Goal: Register for event/course

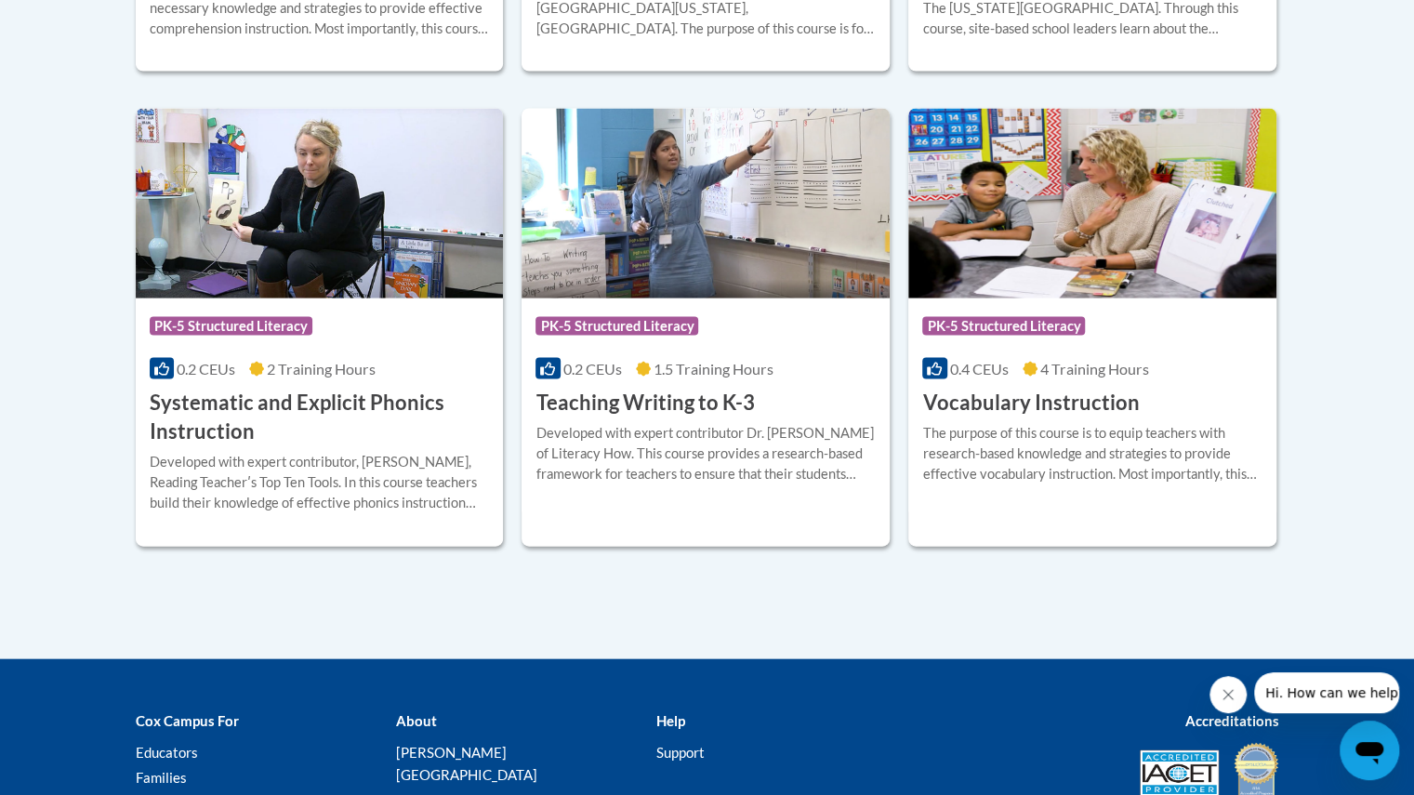
scroll to position [2185, 0]
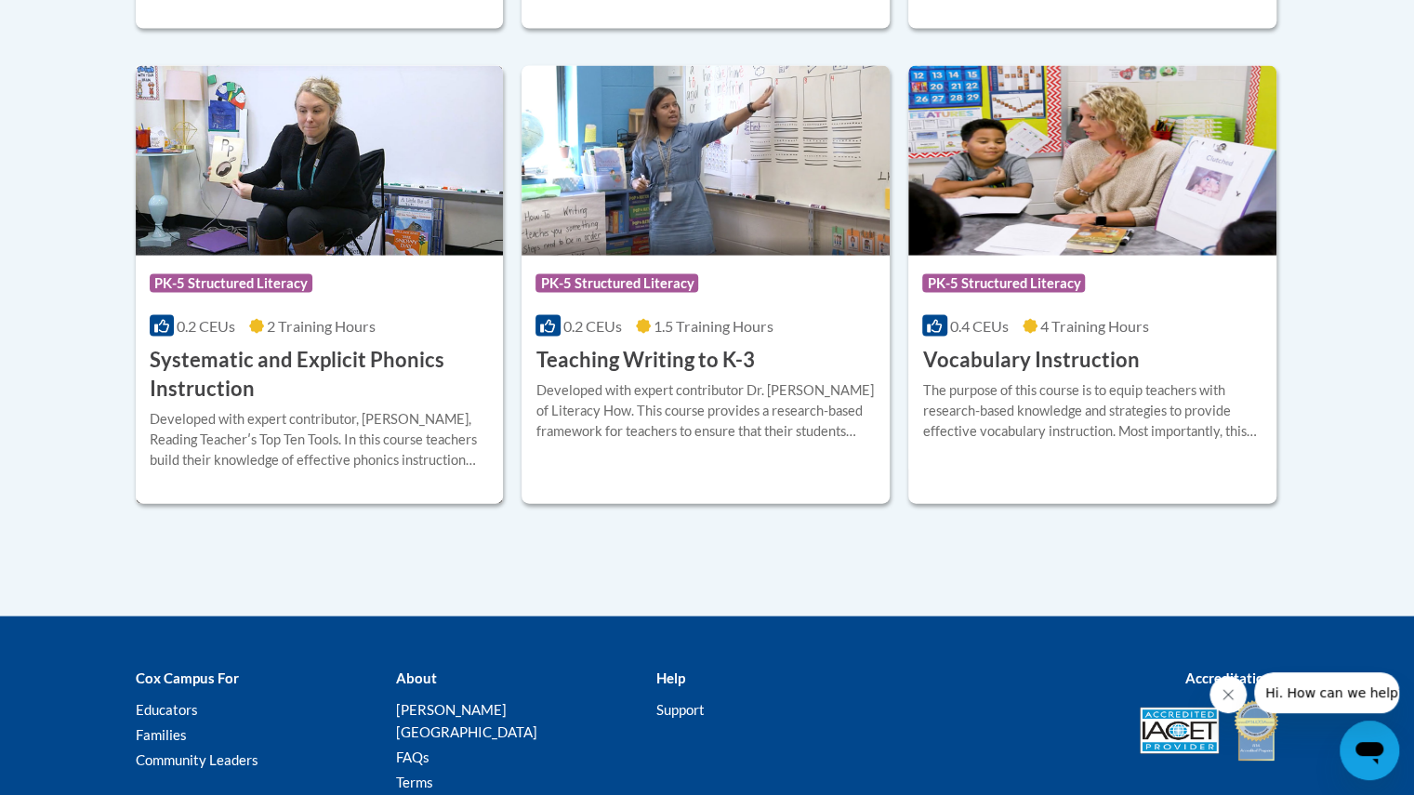
click at [293, 354] on h3 "Systematic and Explicit Phonics Instruction" at bounding box center [320, 375] width 340 height 58
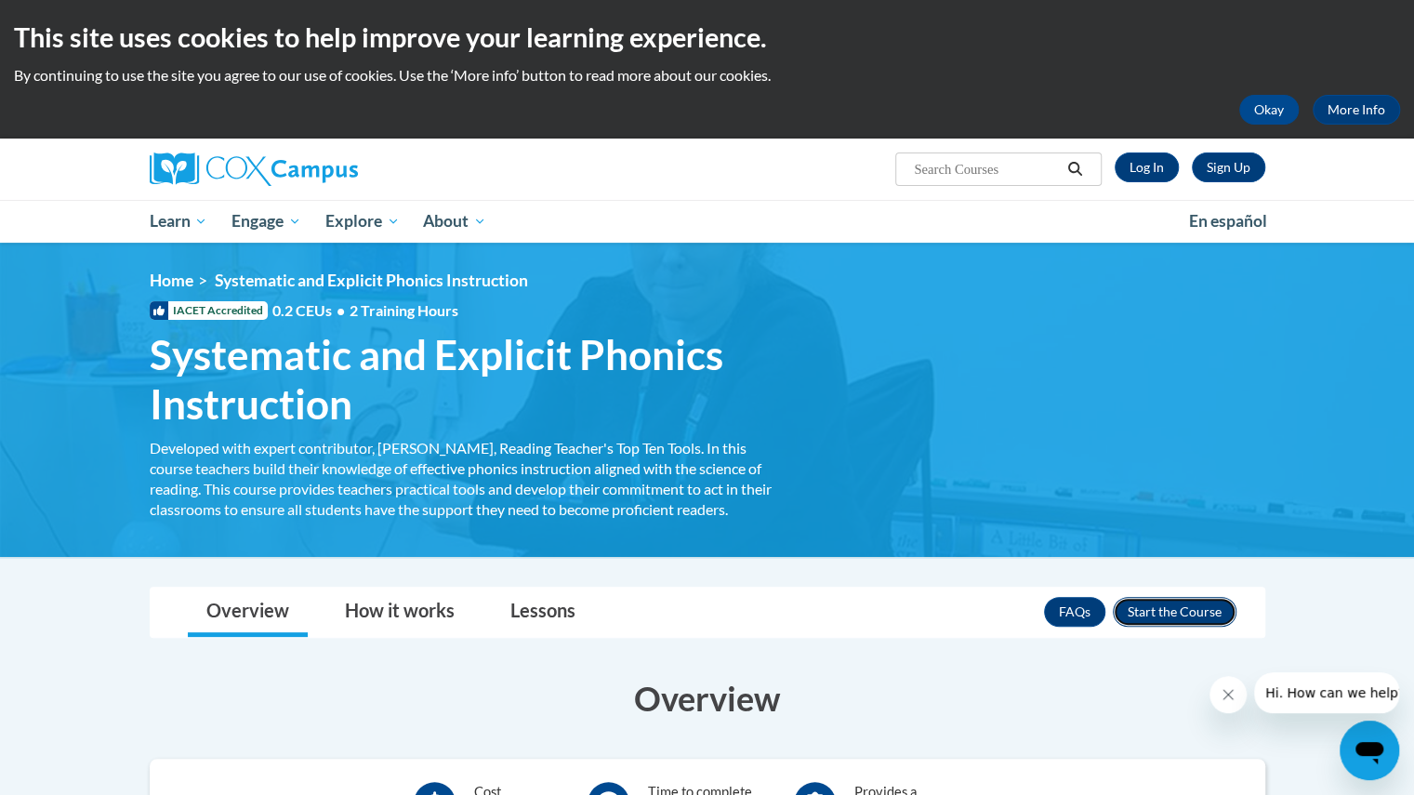
click at [1138, 603] on button "Enroll" at bounding box center [1175, 612] width 124 height 30
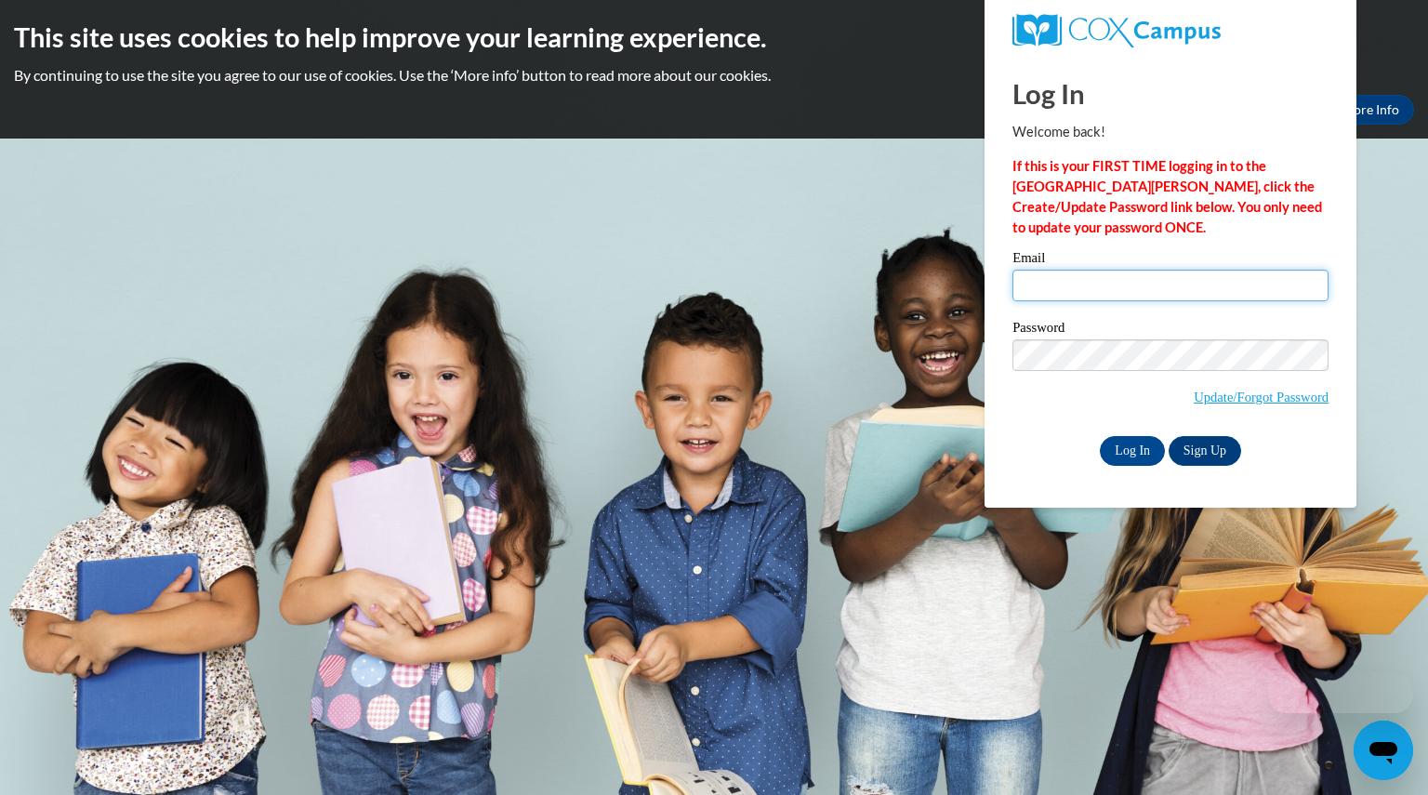
click at [1062, 294] on input "Email" at bounding box center [1170, 286] width 316 height 32
type input "radlnicole@aasd.k12.wi.us"
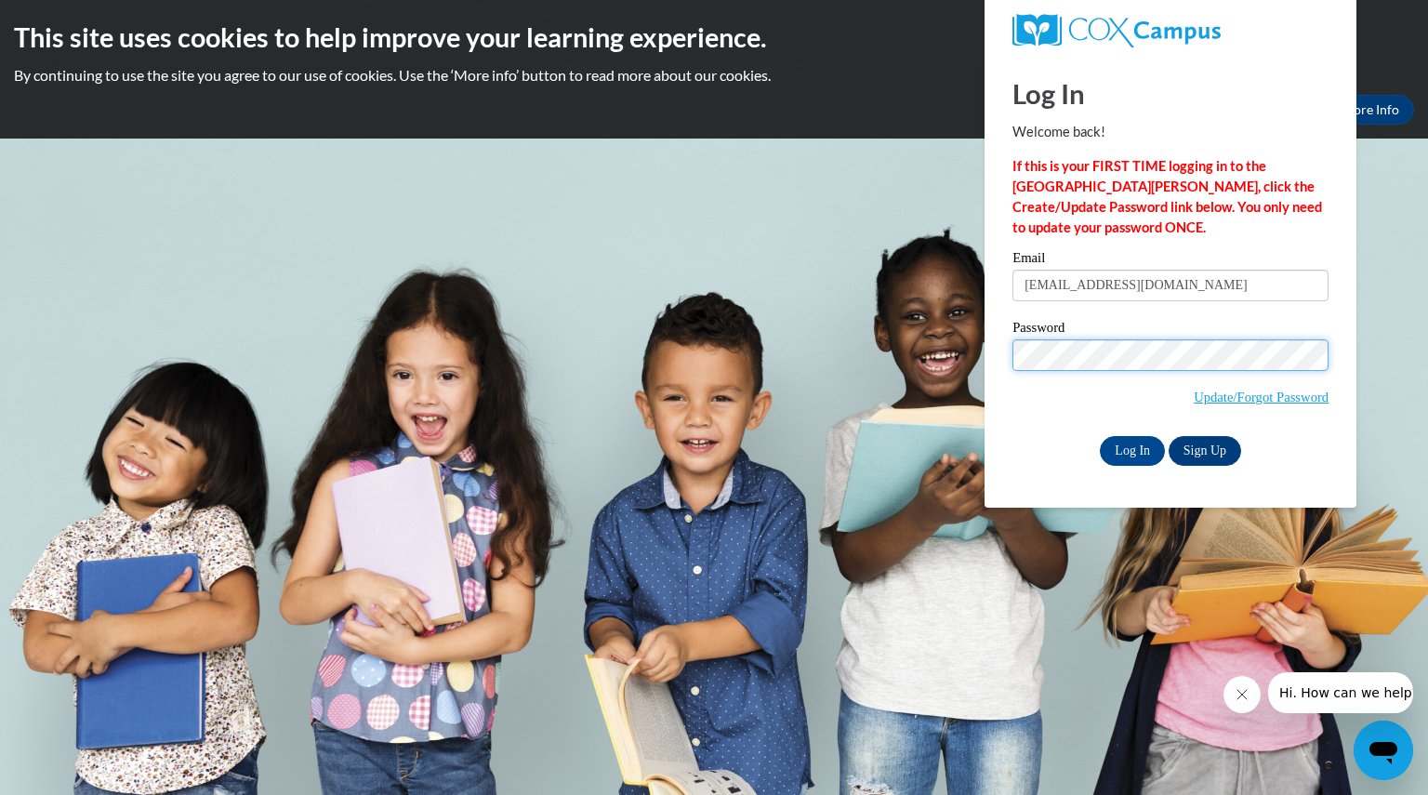
click at [1100, 436] on input "Log In" at bounding box center [1132, 451] width 65 height 30
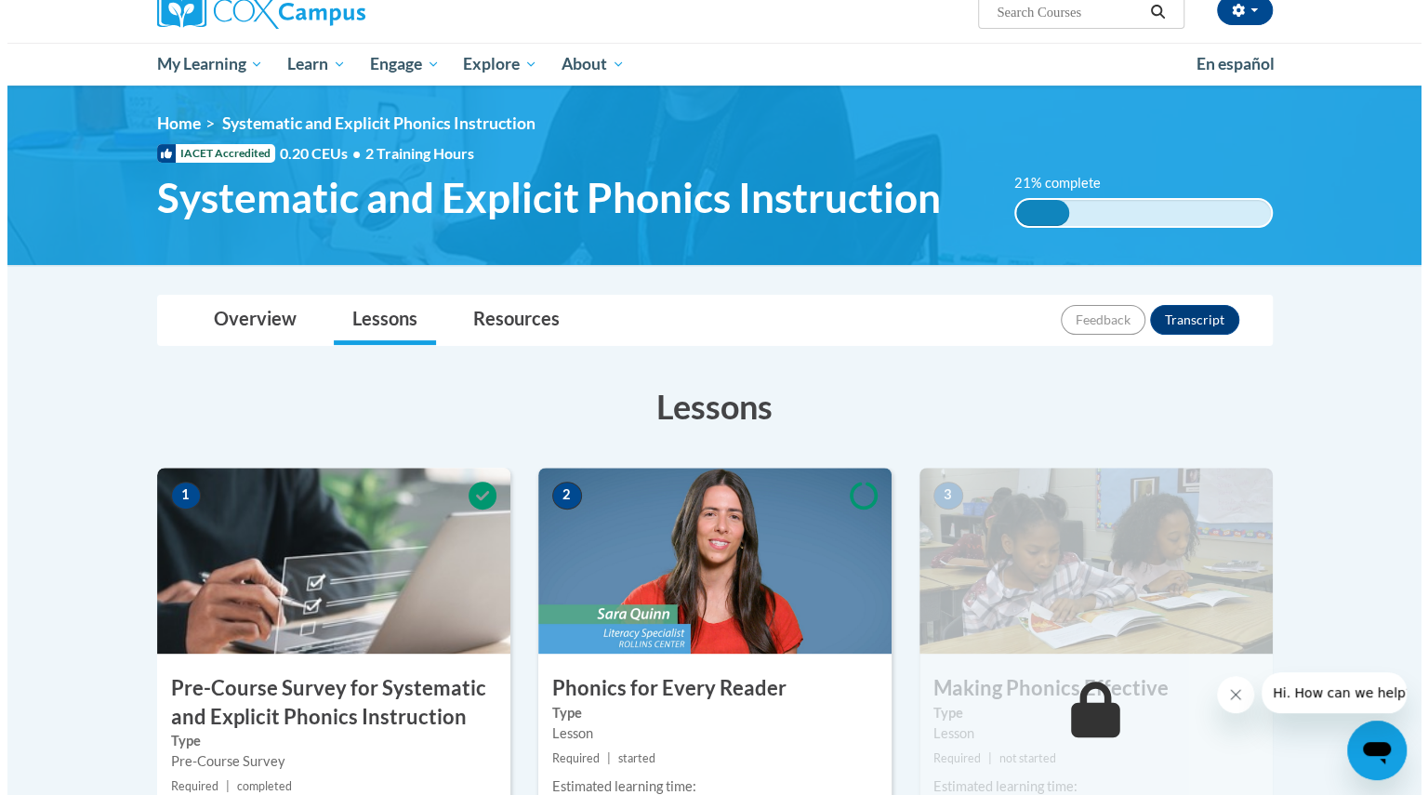
scroll to position [465, 0]
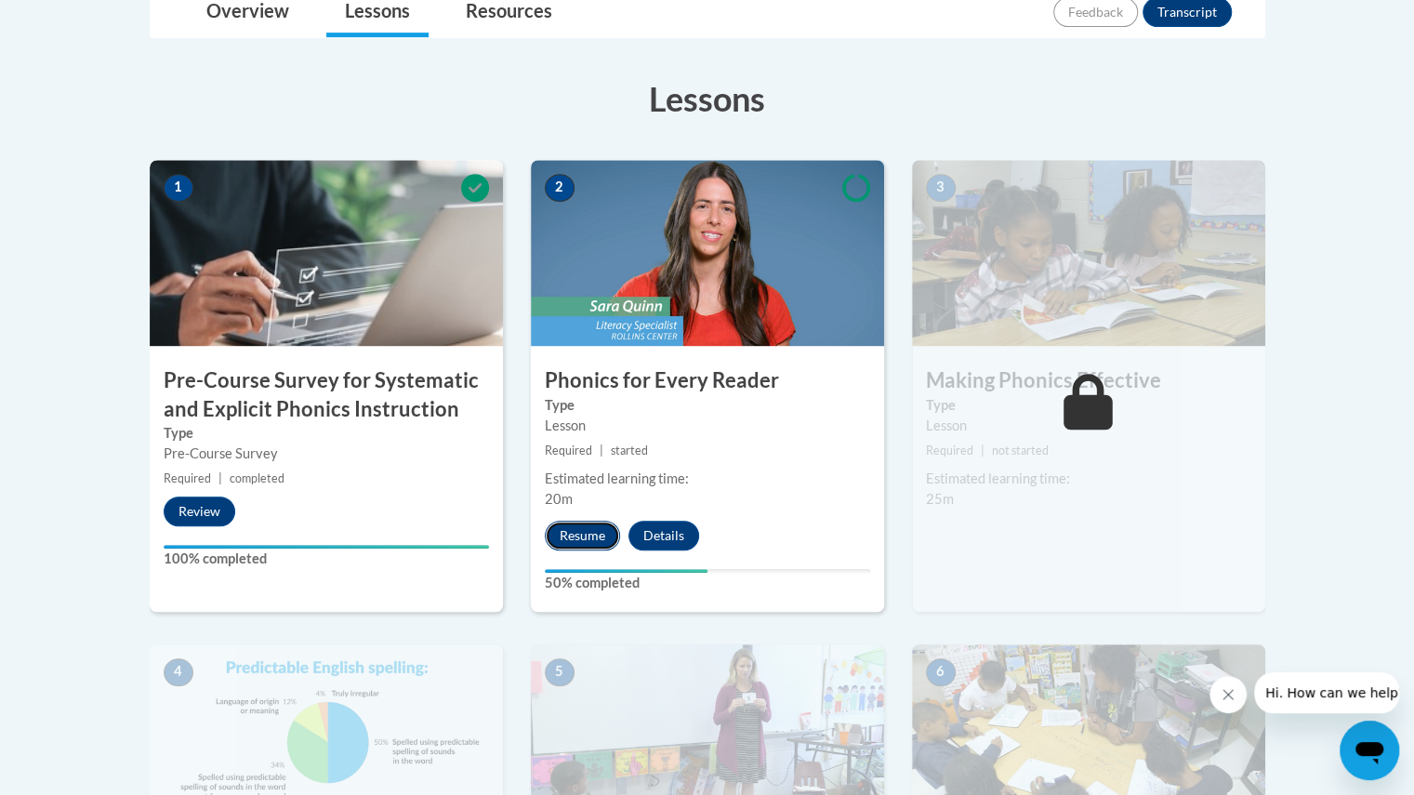
click at [576, 531] on button "Resume" at bounding box center [582, 536] width 75 height 30
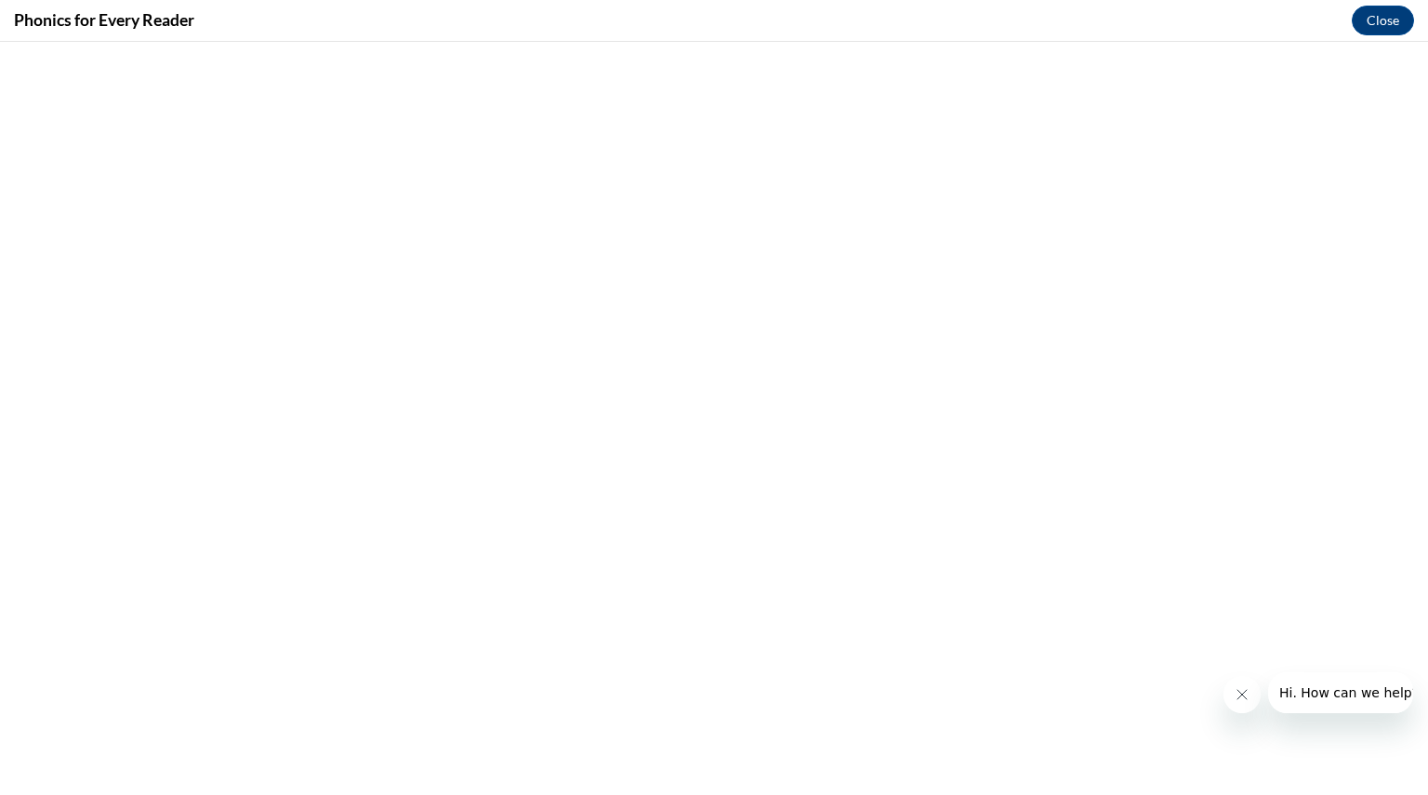
click at [1243, 688] on icon "Close message from company" at bounding box center [1241, 694] width 15 height 15
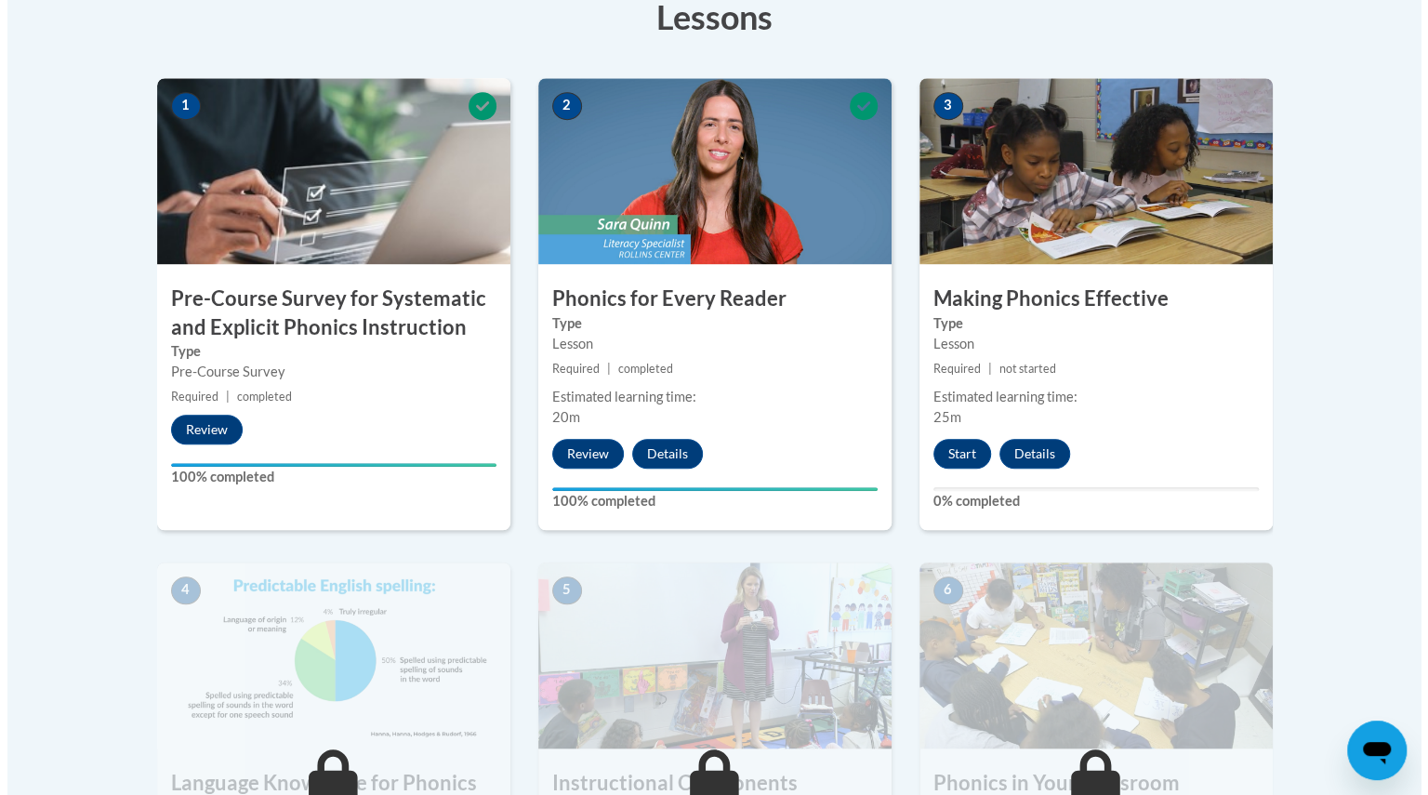
scroll to position [558, 0]
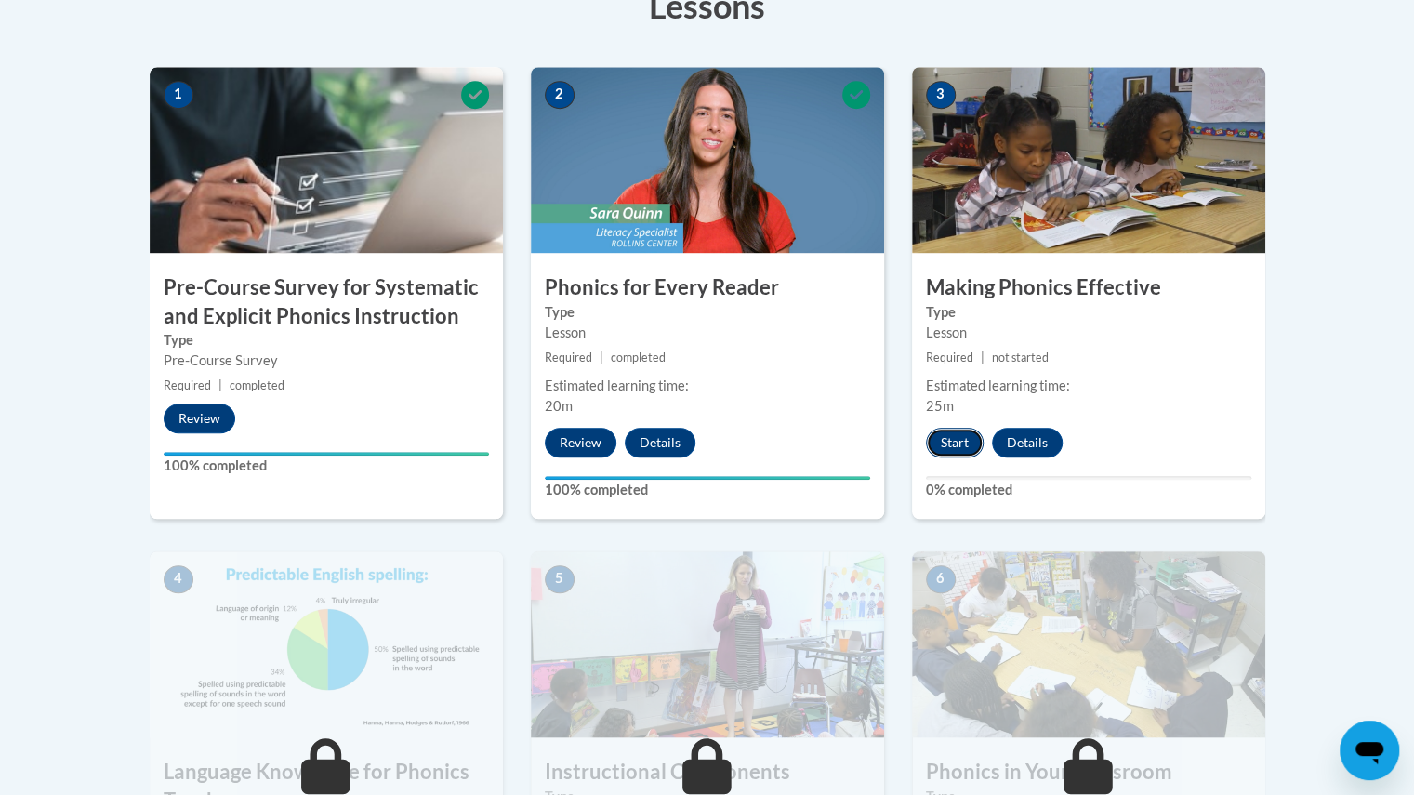
click at [959, 438] on button "Start" at bounding box center [955, 443] width 58 height 30
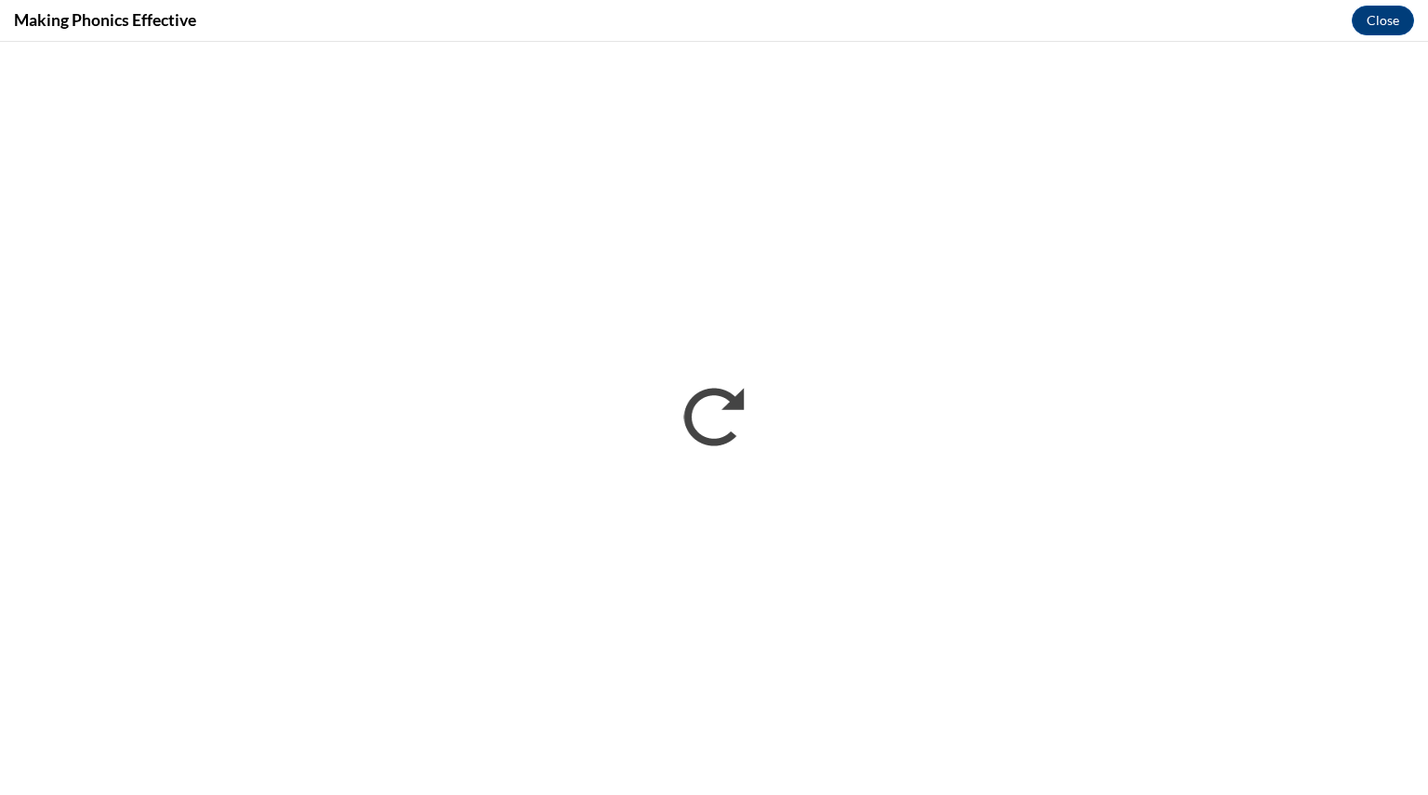
scroll to position [0, 0]
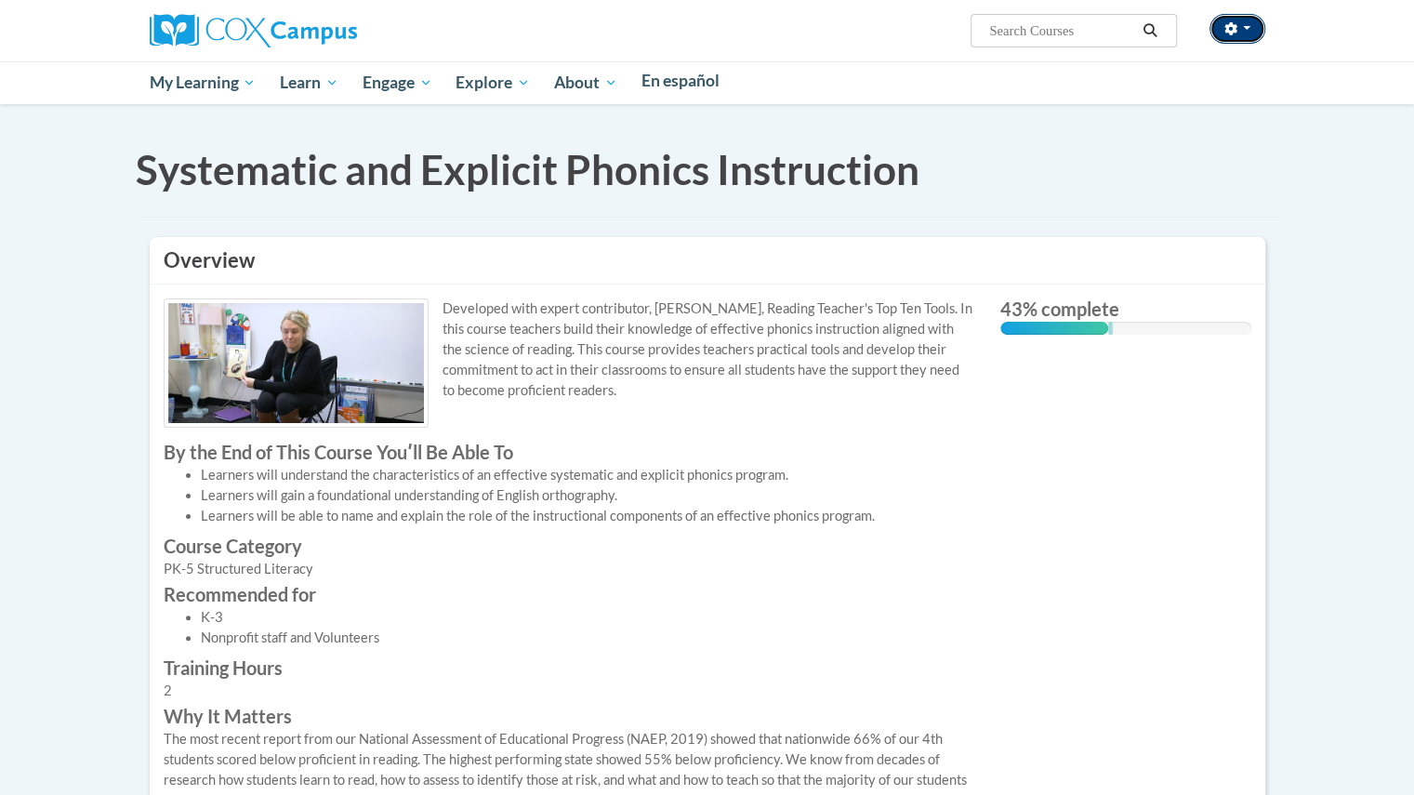
click at [1250, 30] on button "button" at bounding box center [1237, 29] width 56 height 30
